Goal: Browse casually

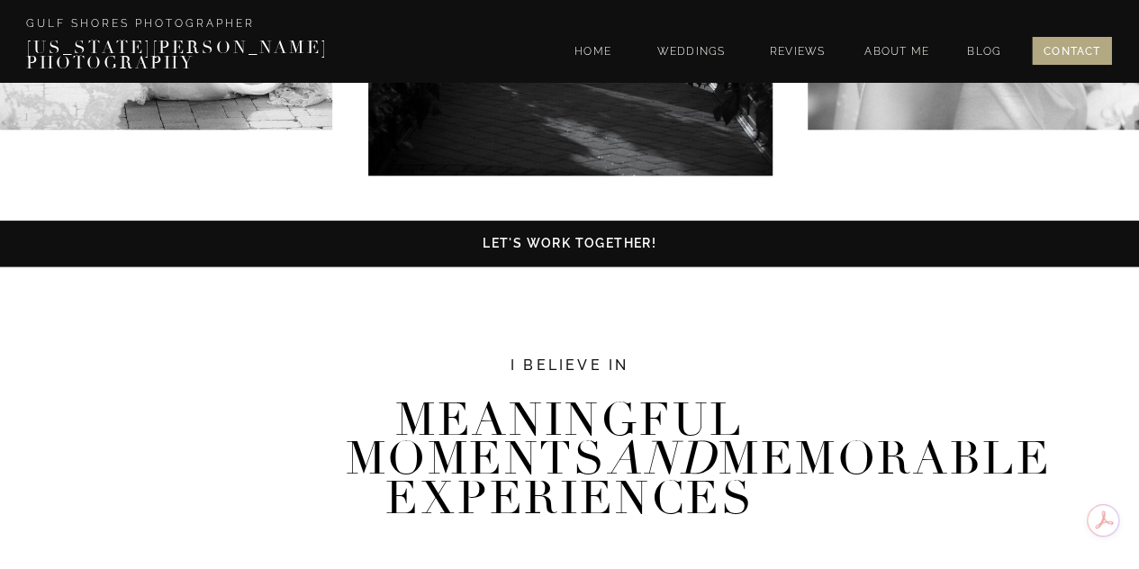
scroll to position [843, 0]
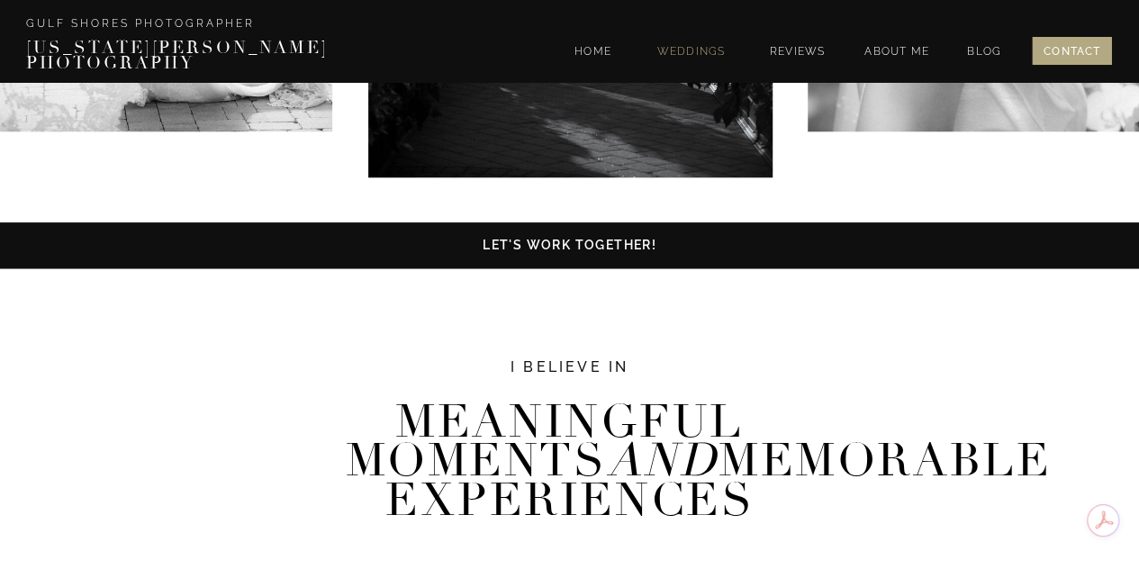
click at [683, 46] on nav "WEDDINGS" at bounding box center [691, 53] width 78 height 15
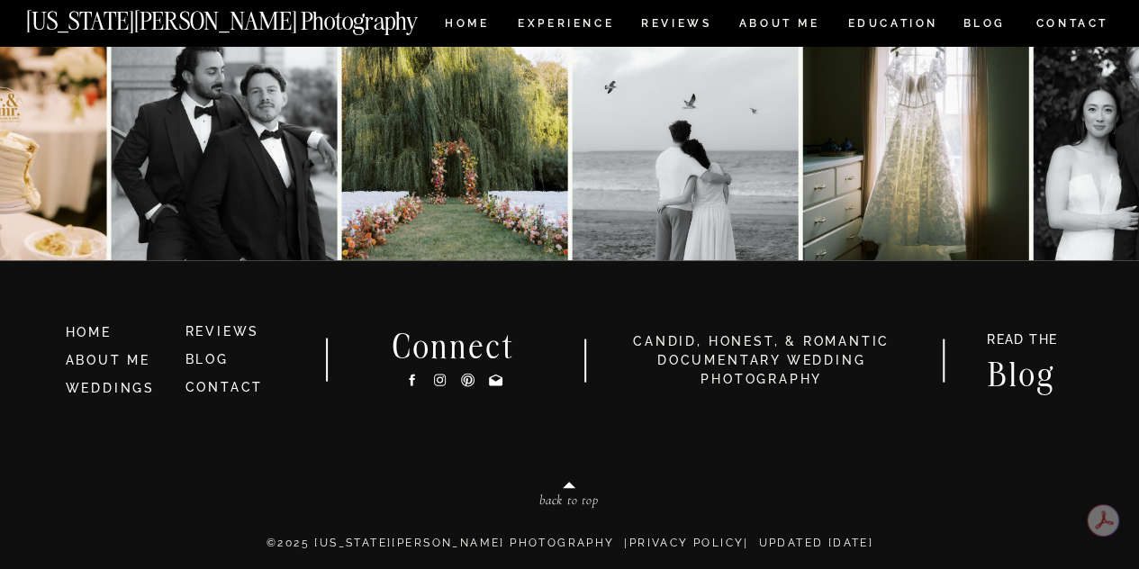
scroll to position [8558, 0]
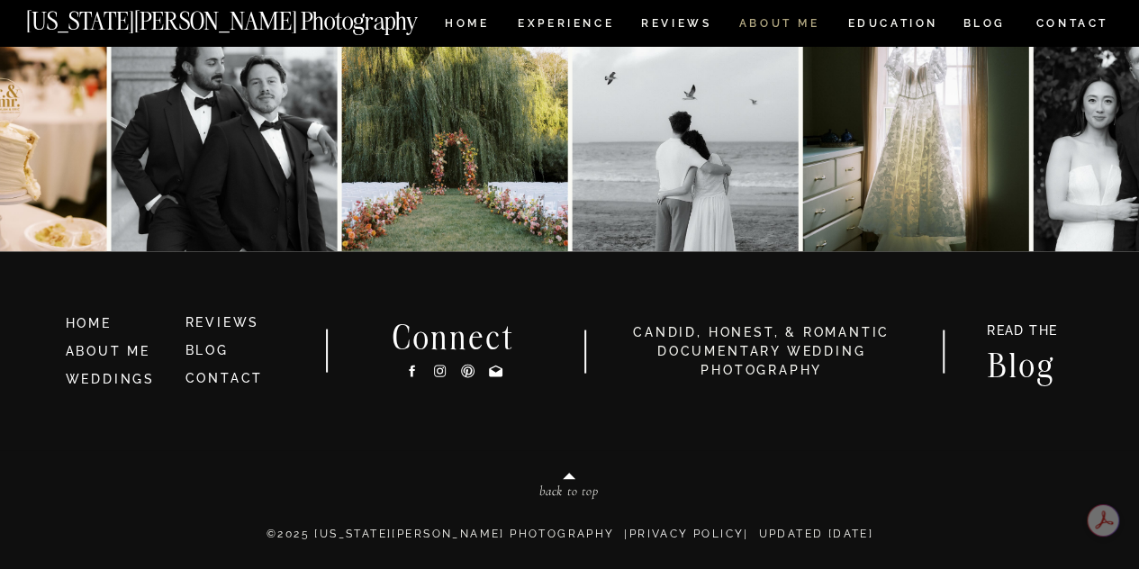
click at [796, 24] on nav "ABOUT ME" at bounding box center [779, 25] width 82 height 15
click at [439, 363] on icon at bounding box center [439, 371] width 15 height 19
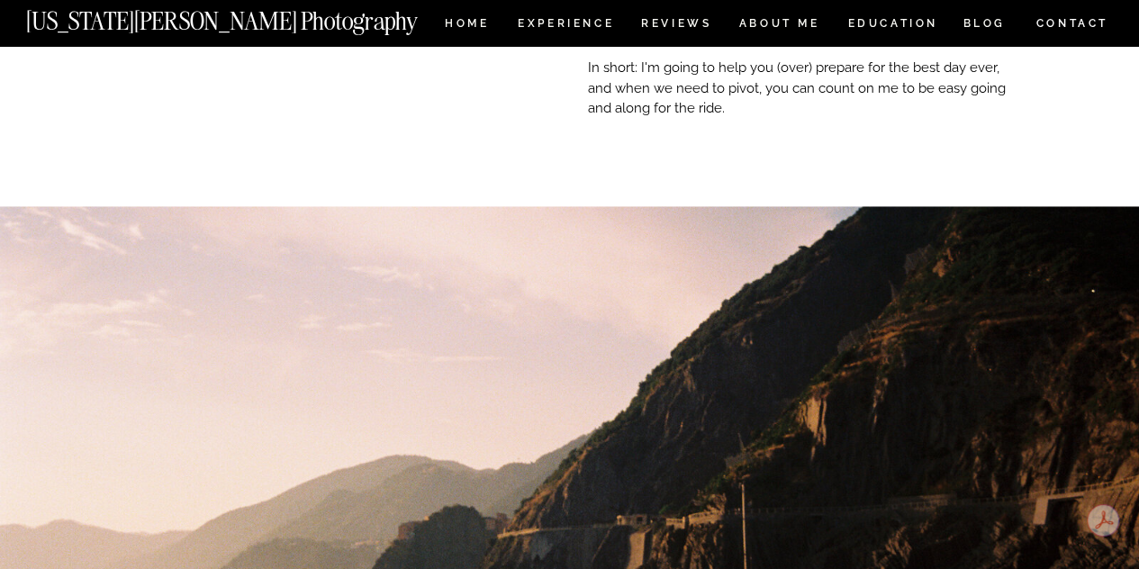
scroll to position [672, 0]
